Goal: Task Accomplishment & Management: Use online tool/utility

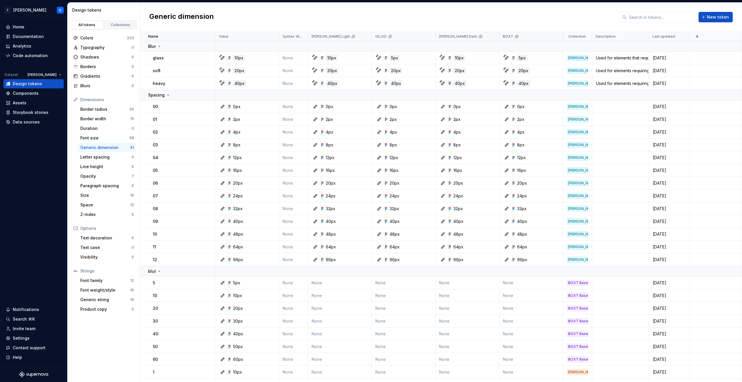
click at [281, 18] on div "Generic dimension New token" at bounding box center [441, 17] width 602 height 29
click at [106, 293] on div "Font weight/style" at bounding box center [105, 290] width 50 height 6
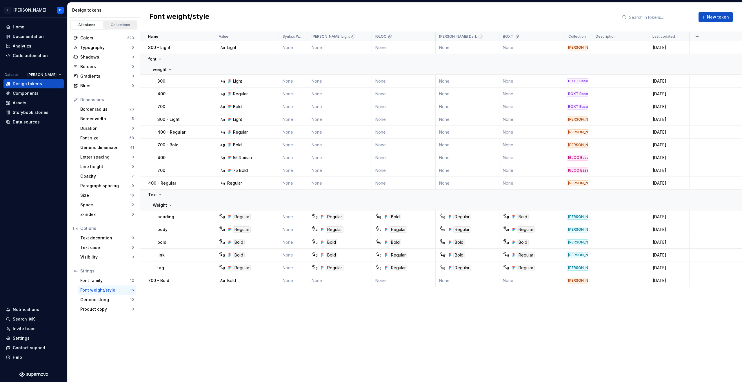
click at [118, 25] on div "Collections" at bounding box center [120, 25] width 29 height 5
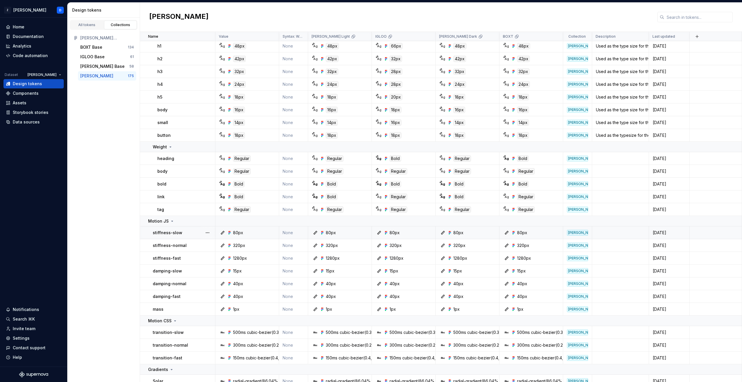
scroll to position [2105, 0]
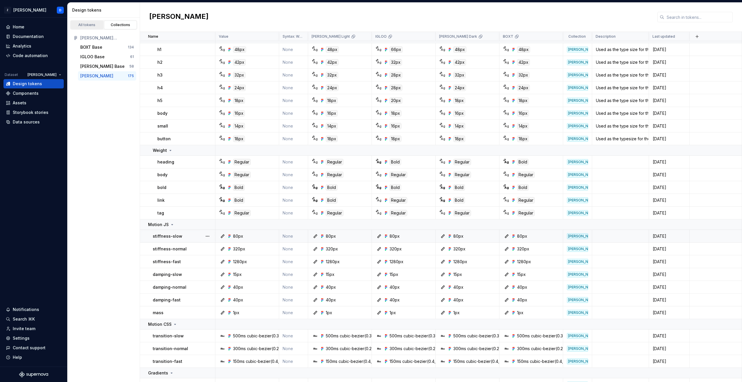
click at [91, 26] on div "All tokens" at bounding box center [86, 25] width 29 height 5
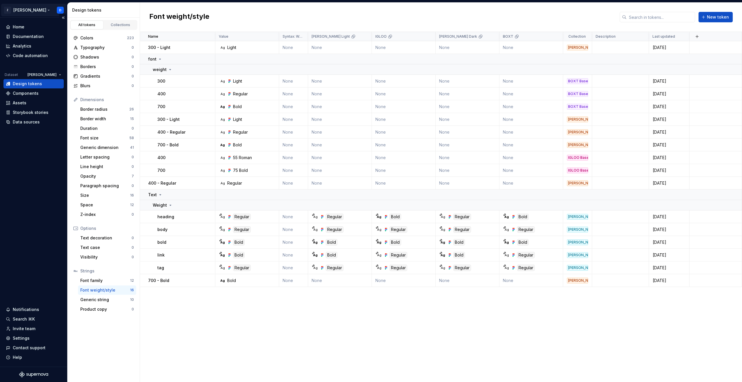
click at [27, 9] on html "Z Zuno D Home Documentation Analytics Code automation Dataset Zuno Design token…" at bounding box center [371, 191] width 742 height 382
click at [396, 217] on div "75 Bold" at bounding box center [399, 217] width 18 height 6
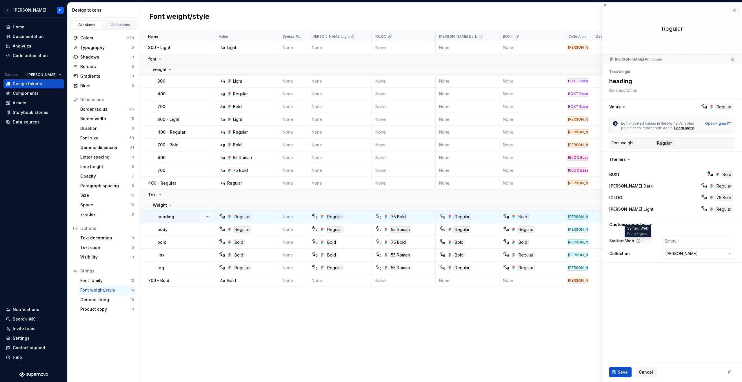
click at [638, 241] on icon at bounding box center [638, 241] width 5 height 5
click at [207, 281] on button "button" at bounding box center [208, 281] width 8 height 8
drag, startPoint x: 225, startPoint y: 315, endPoint x: 152, endPoint y: 310, distance: 73.2
click at [152, 310] on html "Z [PERSON_NAME] D Home Documentation Analytics Code automation Dataset [PERSON_…" at bounding box center [371, 191] width 742 height 382
click at [164, 308] on html "Z [PERSON_NAME] D Home Documentation Analytics Code automation Dataset [PERSON_…" at bounding box center [371, 191] width 742 height 382
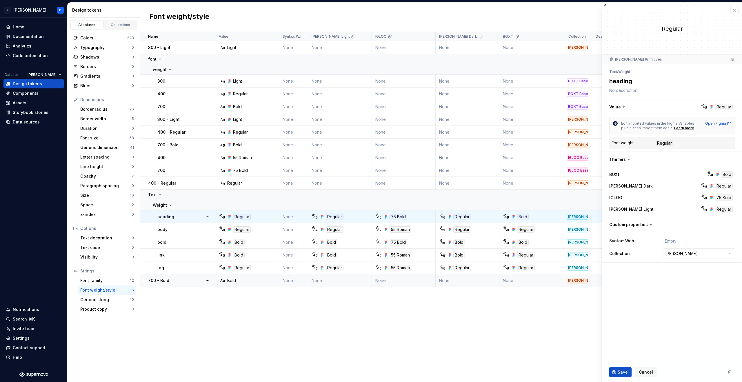
click at [181, 280] on div "700 - Bold" at bounding box center [181, 281] width 67 height 6
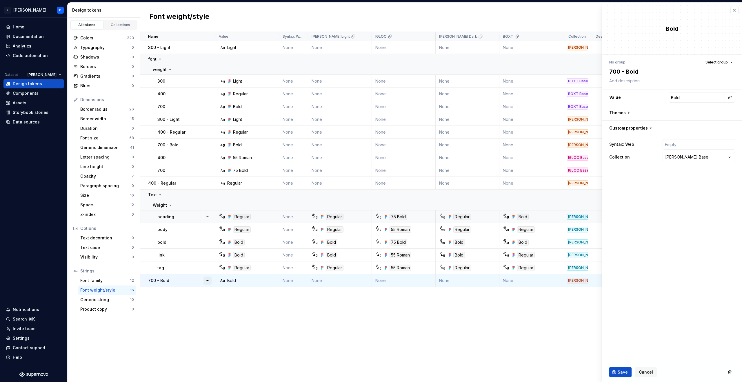
click at [209, 281] on button "button" at bounding box center [208, 281] width 8 height 8
click at [224, 313] on div "Delete token" at bounding box center [233, 313] width 38 height 6
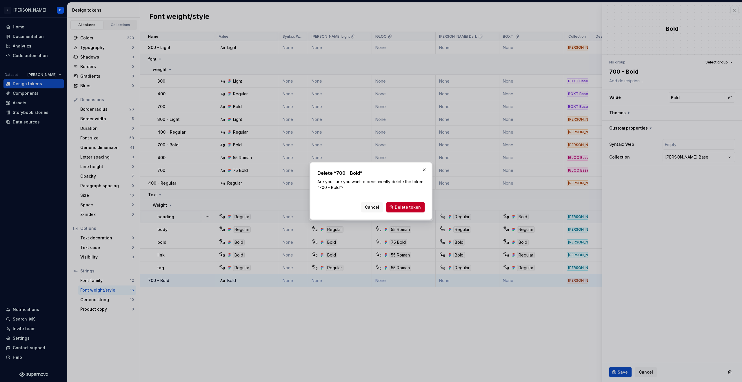
click at [411, 204] on button "Delete token" at bounding box center [405, 207] width 38 height 10
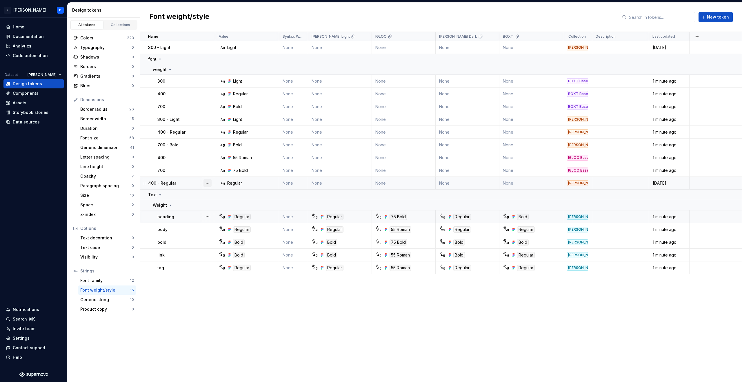
click at [207, 183] on button "button" at bounding box center [208, 183] width 8 height 8
click at [225, 218] on div "Delete token" at bounding box center [233, 216] width 38 height 6
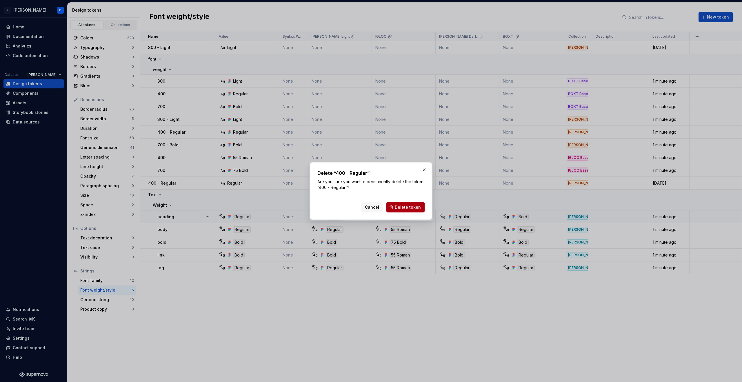
click at [410, 207] on span "Delete token" at bounding box center [408, 207] width 26 height 6
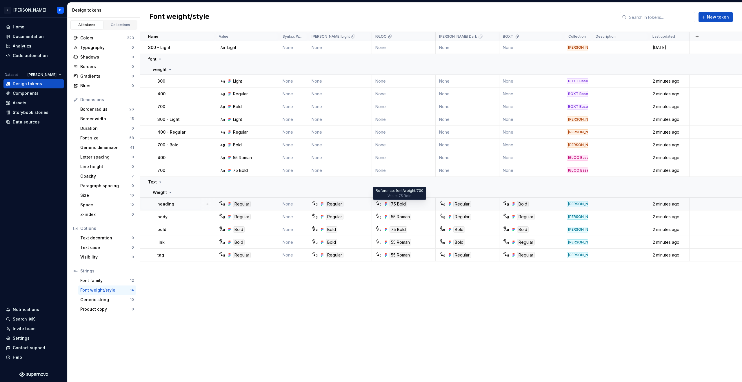
click at [400, 204] on div "75 Bold" at bounding box center [399, 204] width 18 height 6
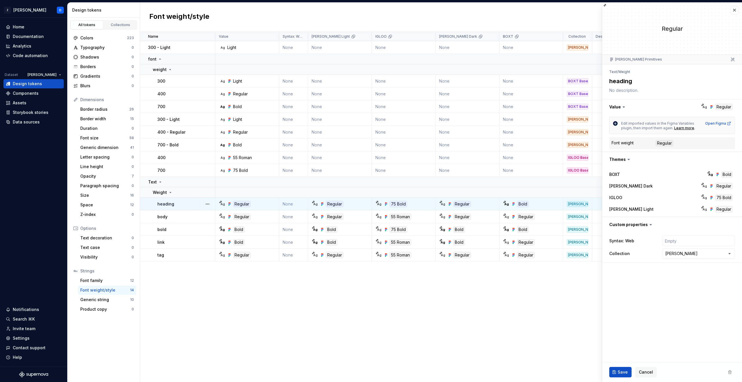
click at [723, 198] on div "75 Bold" at bounding box center [724, 198] width 18 height 6
click at [735, 10] on button "button" at bounding box center [735, 10] width 8 height 8
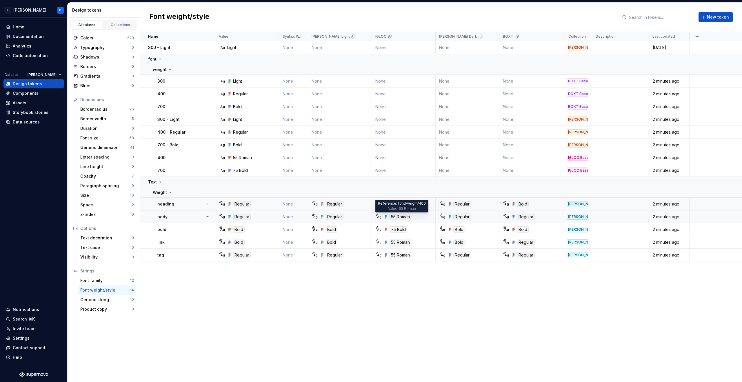
click at [403, 218] on div "55 Roman" at bounding box center [401, 217] width 22 height 6
type textarea "*"
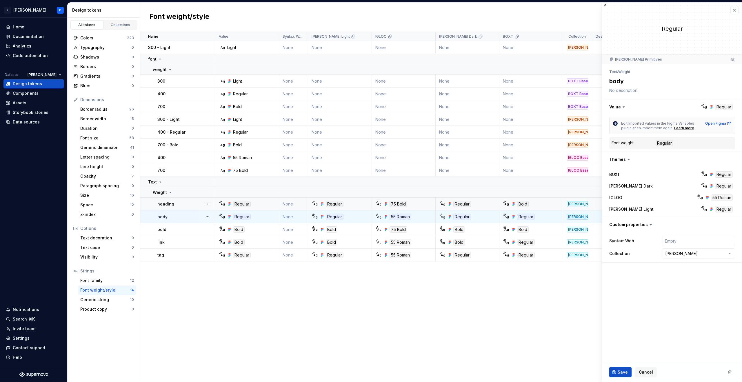
click at [625, 107] on icon at bounding box center [624, 107] width 6 height 6
click at [623, 107] on icon at bounding box center [624, 107] width 2 height 1
click at [624, 108] on icon at bounding box center [624, 107] width 6 height 6
click at [628, 107] on button "button" at bounding box center [672, 106] width 140 height 15
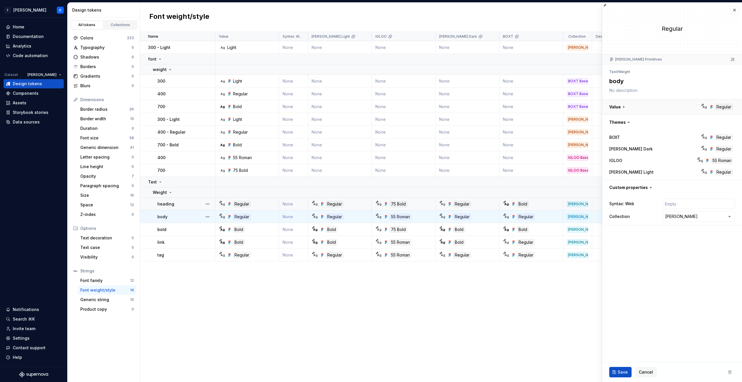
click at [628, 107] on button "button" at bounding box center [672, 106] width 140 height 15
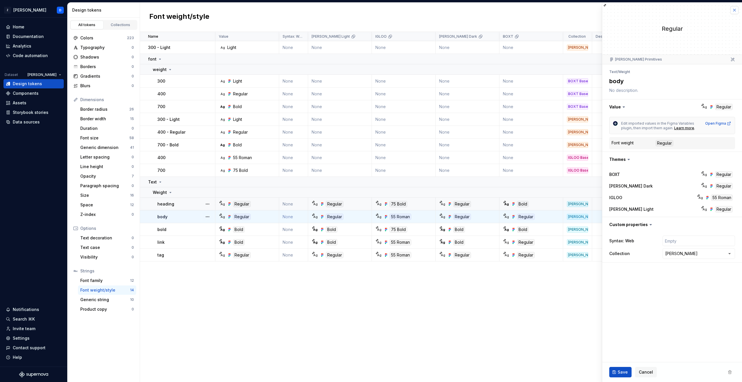
click at [736, 10] on button "button" at bounding box center [735, 10] width 8 height 8
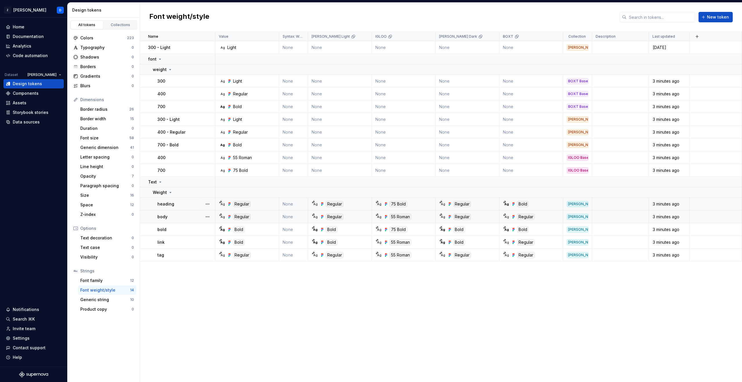
click at [413, 10] on div "Font weight/style New token" at bounding box center [441, 17] width 602 height 29
click at [249, 11] on div "Font weight/style New token" at bounding box center [441, 17] width 602 height 29
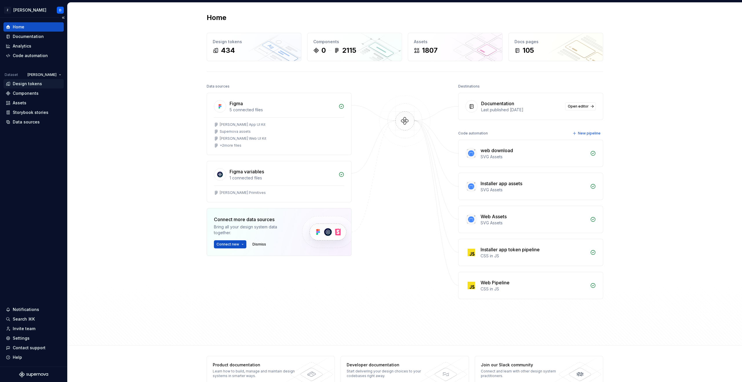
click at [34, 82] on div "Design tokens" at bounding box center [27, 84] width 29 height 6
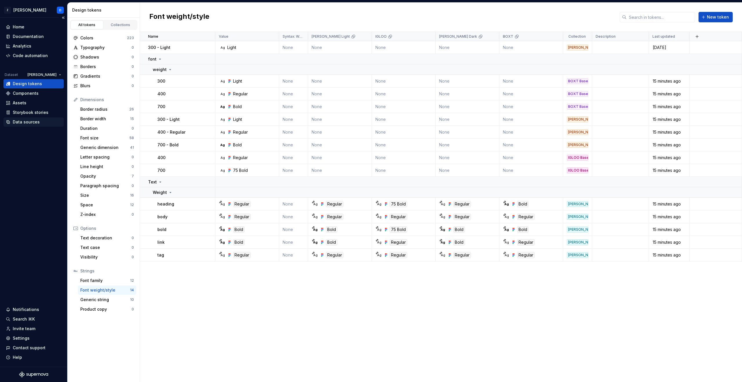
click at [28, 123] on div "Data sources" at bounding box center [26, 122] width 27 height 6
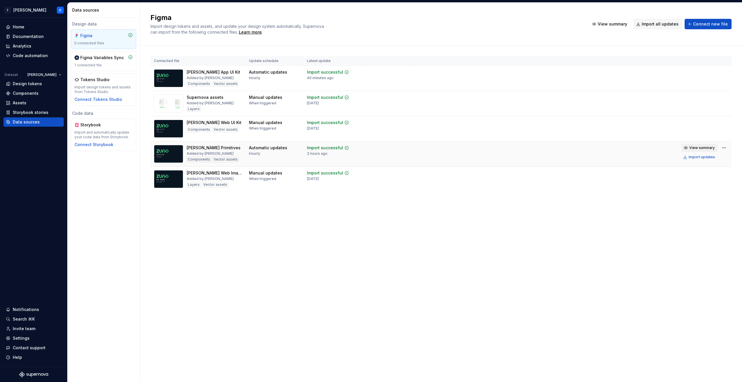
click at [710, 148] on span "View summary" at bounding box center [702, 148] width 26 height 5
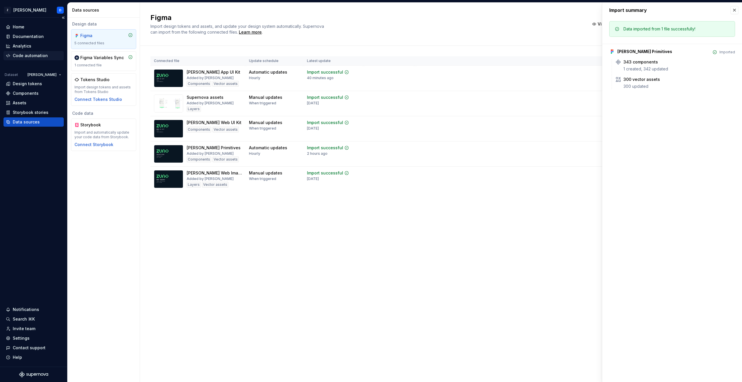
click at [29, 57] on div "Code automation" at bounding box center [30, 56] width 35 height 6
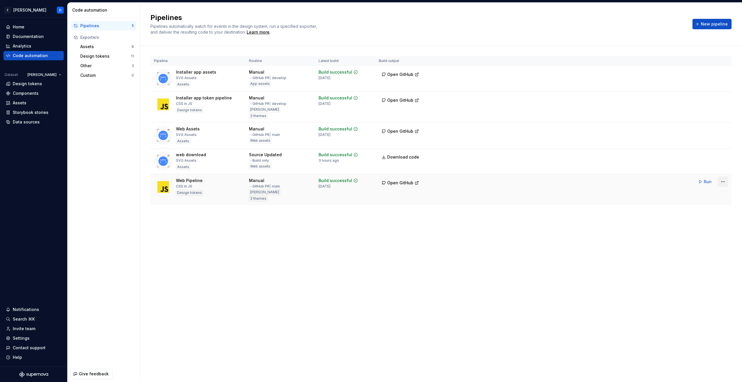
click at [722, 183] on html "Z Zuno D Home Documentation Analytics Code automation Dataset Zuno Design token…" at bounding box center [371, 191] width 742 height 382
drag, startPoint x: 466, startPoint y: 199, endPoint x: 414, endPoint y: 191, distance: 53.1
click at [466, 199] on html "Z Zuno D Home Documentation Analytics Code automation Dataset Zuno Design token…" at bounding box center [371, 191] width 742 height 382
click at [394, 182] on span "Open GitHub" at bounding box center [400, 183] width 26 height 6
click at [723, 182] on html "Z Zuno D Home Documentation Analytics Code automation Dataset Zuno Design token…" at bounding box center [371, 191] width 742 height 382
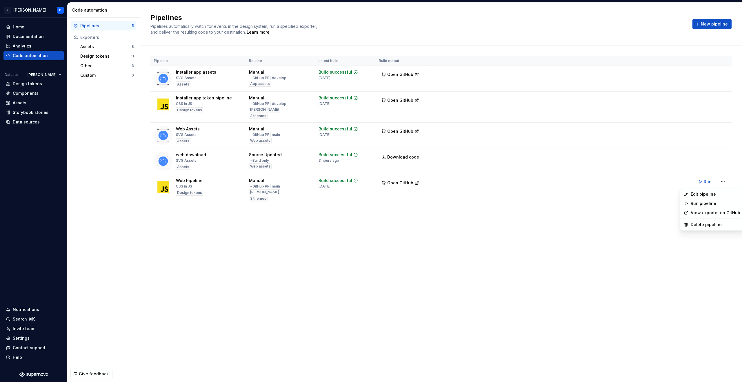
drag, startPoint x: 453, startPoint y: 212, endPoint x: 439, endPoint y: 207, distance: 14.9
click at [453, 212] on html "Z Zuno D Home Documentation Analytics Code automation Dataset Zuno Design token…" at bounding box center [371, 191] width 742 height 382
click at [399, 184] on span "Open GitHub" at bounding box center [400, 183] width 26 height 6
click at [725, 183] on html "Z Zuno D Home Documentation Analytics Code automation Dataset Zuno Design token…" at bounding box center [371, 191] width 742 height 382
click at [714, 194] on div "Edit pipeline" at bounding box center [716, 194] width 50 height 6
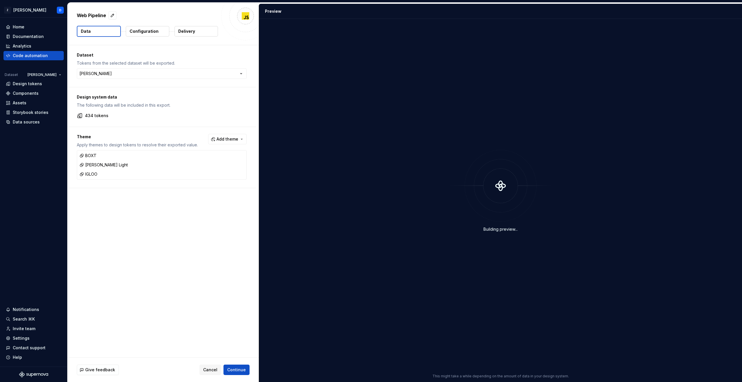
click at [188, 33] on p "Delivery" at bounding box center [186, 31] width 17 height 6
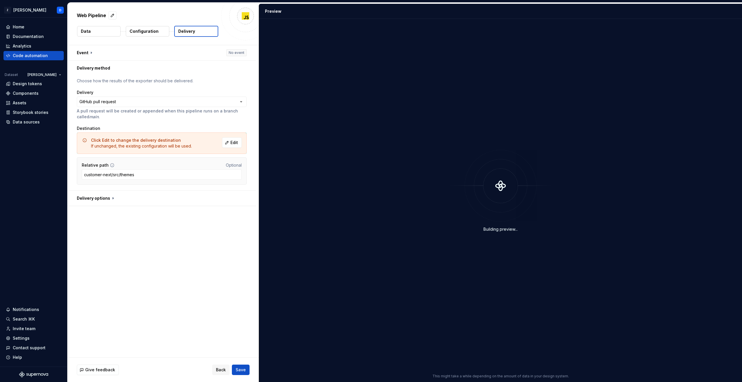
click at [189, 32] on p "Delivery" at bounding box center [186, 31] width 17 height 6
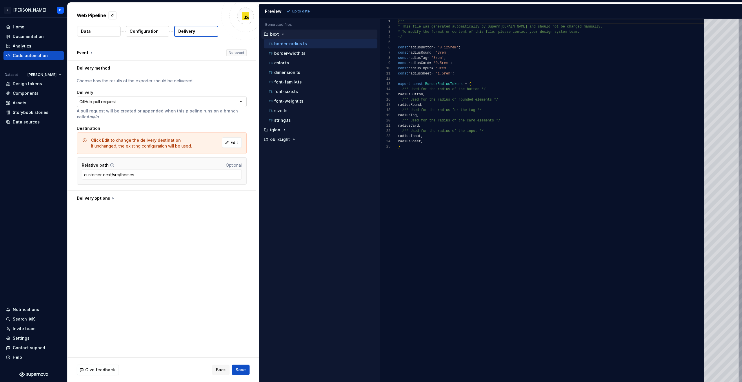
click at [244, 102] on html "**********" at bounding box center [371, 191] width 742 height 382
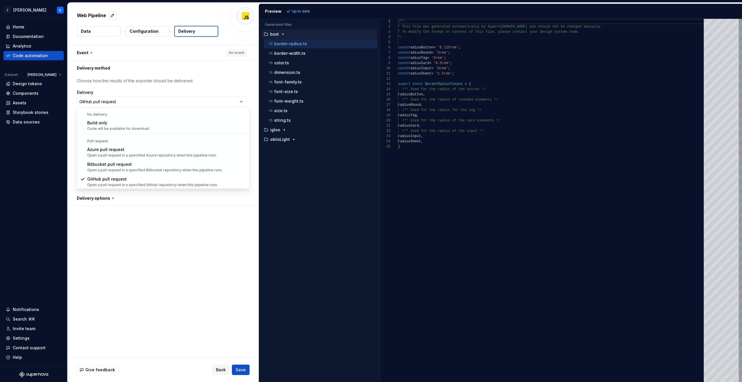
click at [167, 61] on html "**********" at bounding box center [371, 191] width 742 height 382
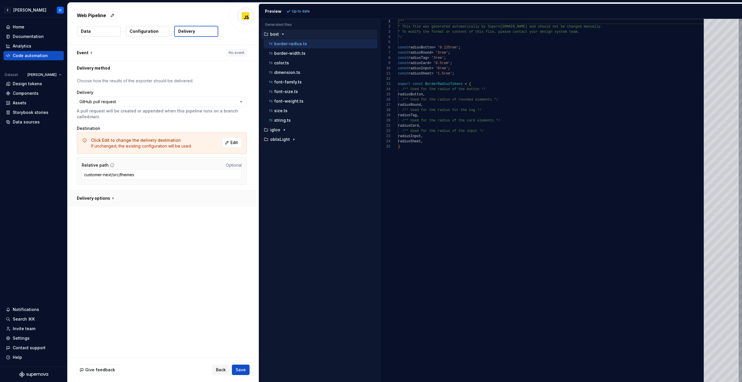
click at [112, 198] on button "button" at bounding box center [162, 198] width 188 height 15
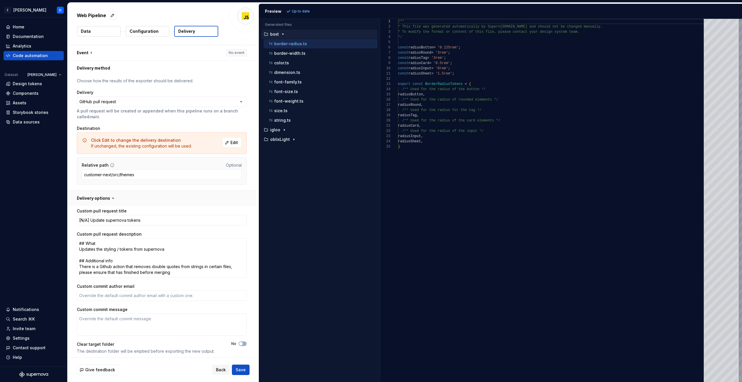
scroll to position [3, 0]
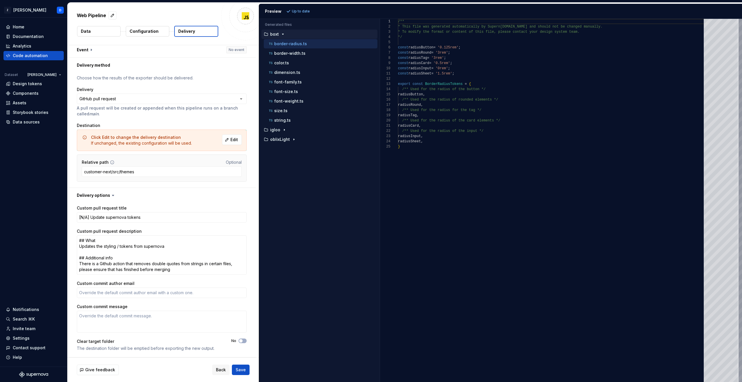
click at [110, 194] on icon at bounding box center [113, 196] width 6 height 6
type textarea "*"
click at [288, 52] on p "border-width.ts" at bounding box center [289, 53] width 31 height 5
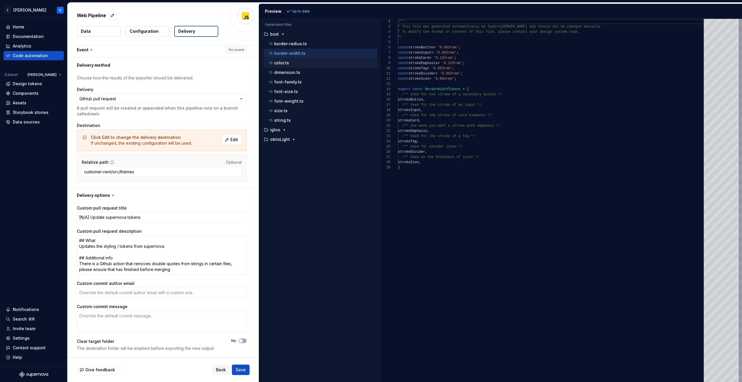
click at [288, 64] on p "color.ts" at bounding box center [281, 63] width 15 height 5
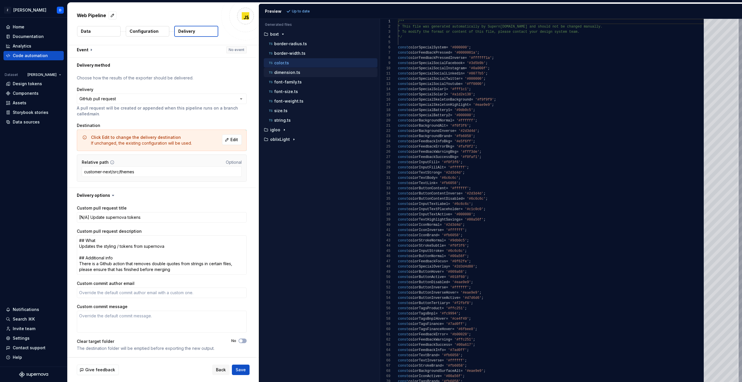
click at [291, 74] on p "dimension.ts" at bounding box center [287, 72] width 26 height 5
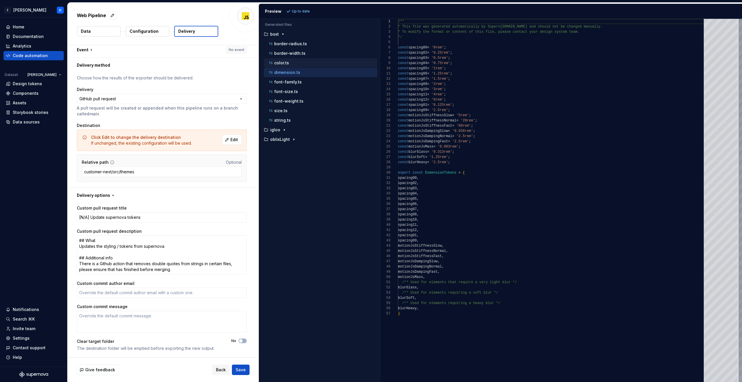
click at [290, 65] on div "color.ts" at bounding box center [323, 63] width 110 height 6
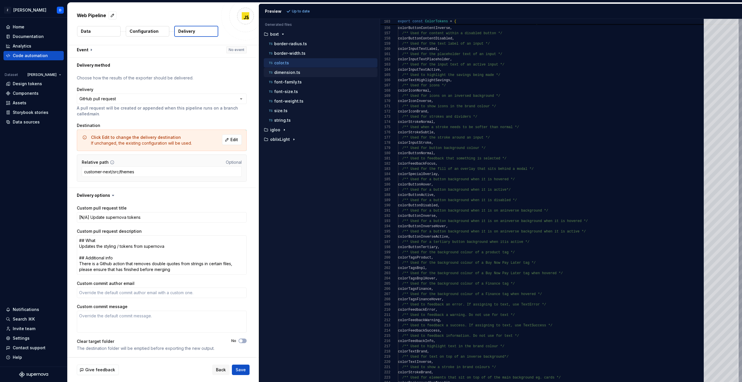
click at [286, 74] on p "dimension.ts" at bounding box center [287, 72] width 26 height 5
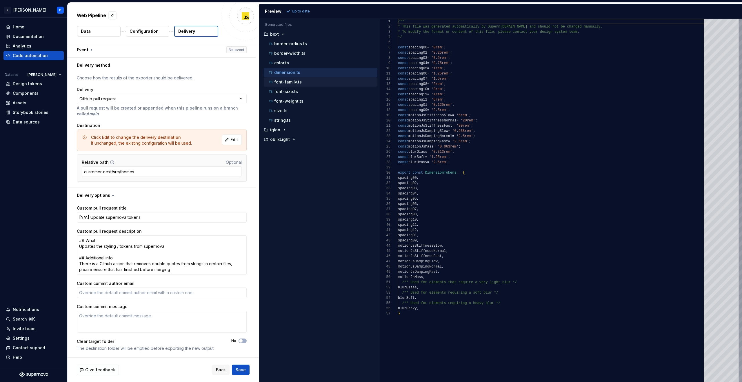
click at [290, 81] on p "font-family.ts" at bounding box center [288, 82] width 28 height 5
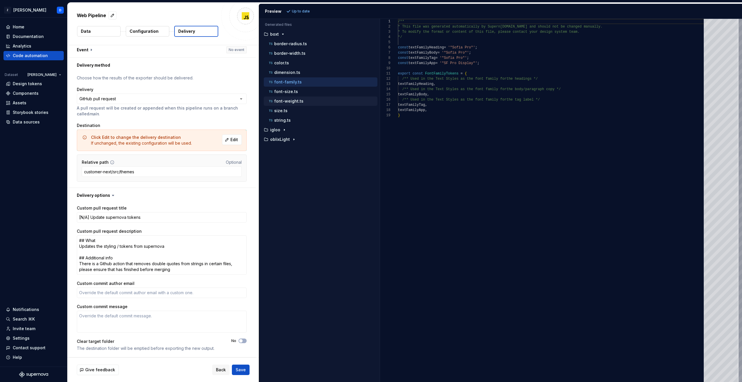
click at [292, 100] on p "font-weight.ts" at bounding box center [288, 101] width 29 height 5
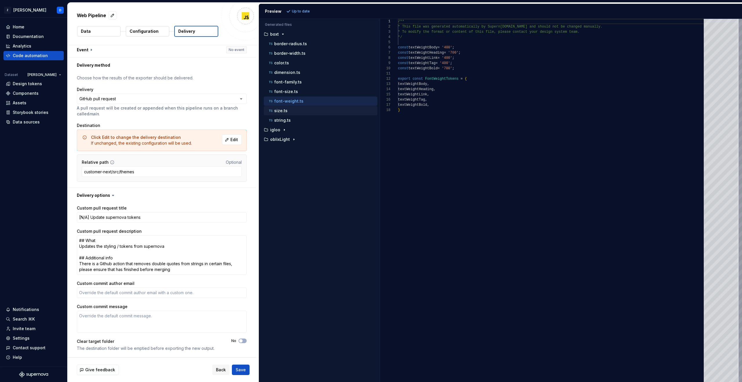
click at [292, 110] on div "size.ts" at bounding box center [323, 111] width 110 height 6
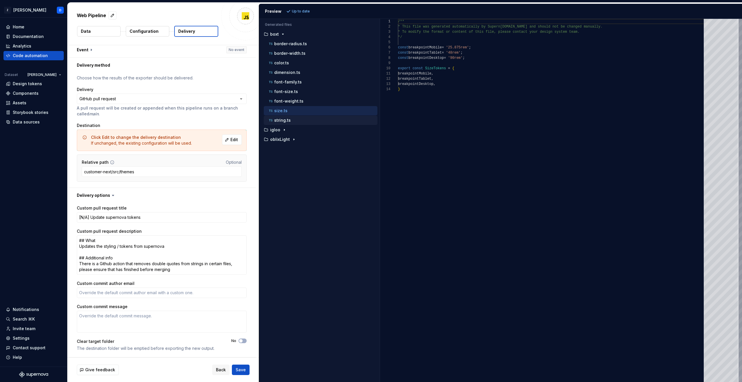
click at [292, 120] on div "string.ts" at bounding box center [323, 120] width 110 height 6
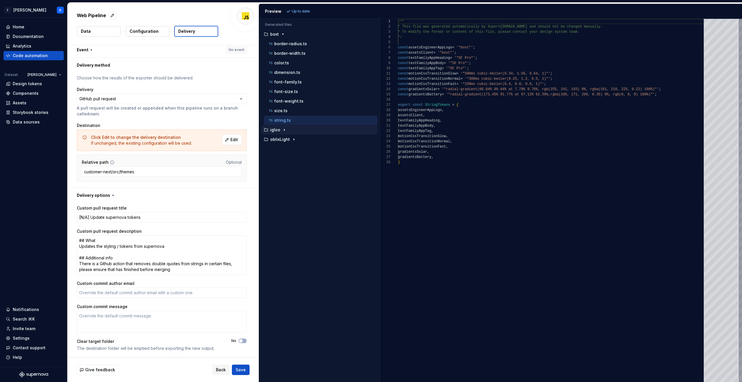
click at [285, 130] on icon "button" at bounding box center [284, 130] width 5 height 5
click at [293, 141] on p "border-radius.ts" at bounding box center [290, 139] width 33 height 5
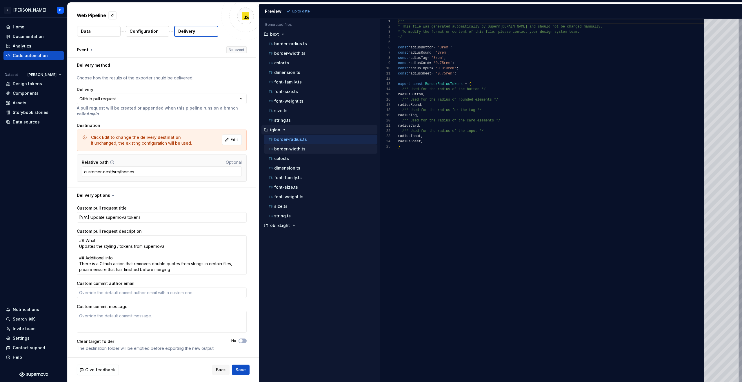
click at [295, 151] on p "border-width.ts" at bounding box center [289, 149] width 31 height 5
click at [295, 157] on div "color.ts" at bounding box center [323, 159] width 110 height 6
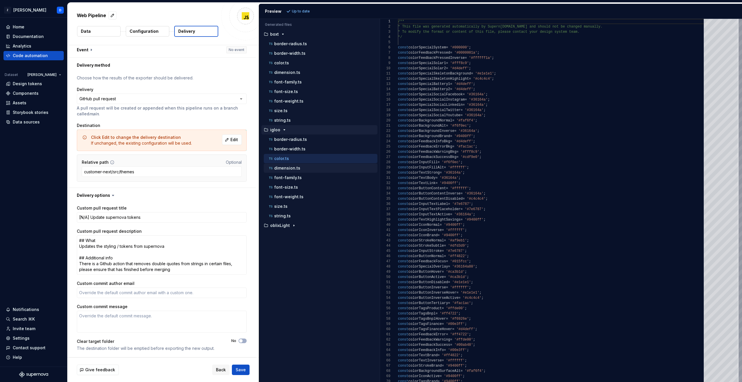
click at [295, 166] on div "dimension.ts" at bounding box center [323, 168] width 110 height 6
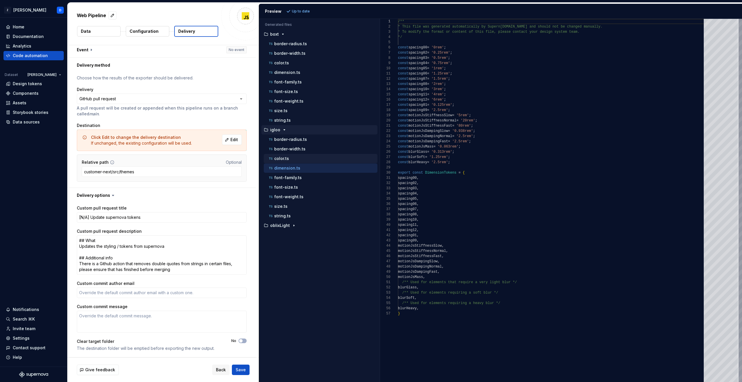
click at [291, 154] on div "color.ts" at bounding box center [321, 158] width 114 height 9
click at [289, 158] on div "color.ts" at bounding box center [323, 159] width 110 height 6
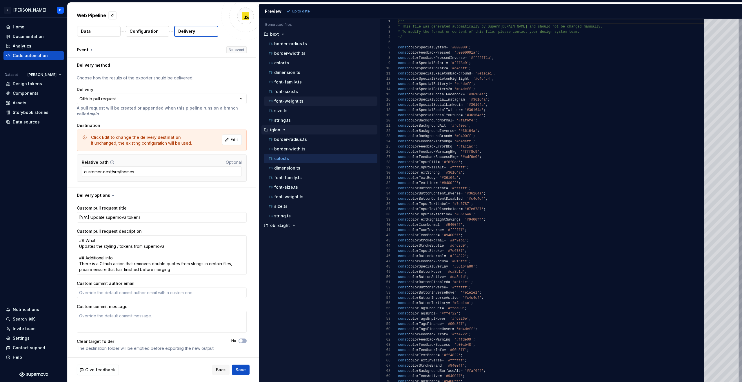
click at [304, 103] on div "font-weight.ts" at bounding box center [323, 101] width 110 height 6
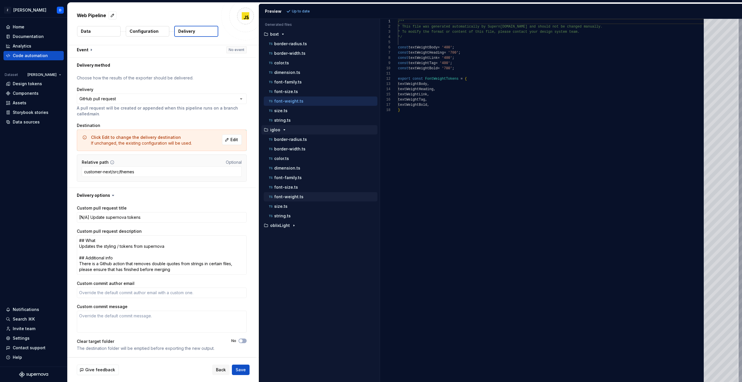
click at [296, 196] on p "font-weight.ts" at bounding box center [288, 197] width 29 height 5
type textarea "**********"
type textarea "*"
